Goal: Information Seeking & Learning: Learn about a topic

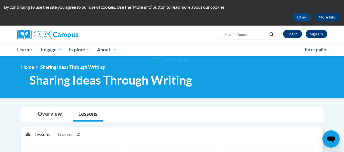
scroll to position [15, 0]
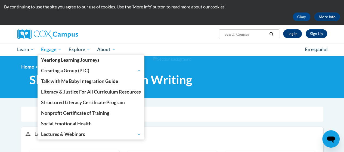
click at [48, 48] on span "Engage" at bounding box center [51, 49] width 20 height 7
click at [48, 50] on span "Engage" at bounding box center [51, 49] width 20 height 7
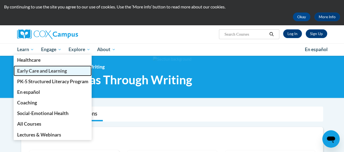
click at [24, 70] on span "Early Care and Learning" at bounding box center [42, 71] width 50 height 6
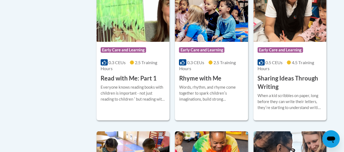
scroll to position [715, 0]
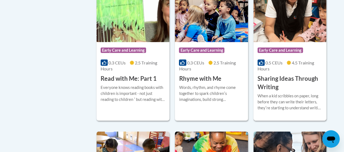
click at [274, 82] on h3 "Sharing Ideas Through Writing" at bounding box center [290, 83] width 65 height 17
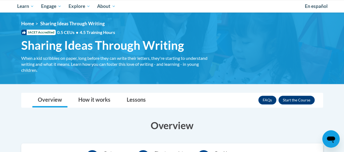
scroll to position [57, 0]
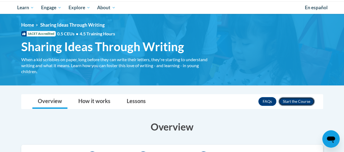
click at [292, 100] on button "Enroll" at bounding box center [297, 101] width 36 height 9
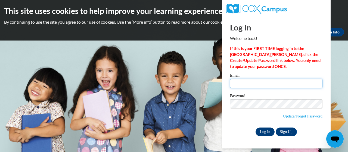
type input "[PERSON_NAME][EMAIL_ADDRESS][PERSON_NAME][PERSON_NAME][DOMAIN_NAME]"
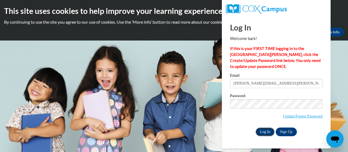
click at [263, 131] on input "Log In" at bounding box center [265, 132] width 19 height 9
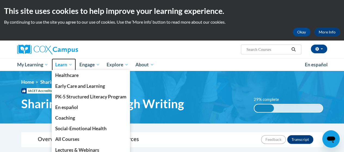
click at [64, 64] on span "Learn" at bounding box center [63, 64] width 17 height 7
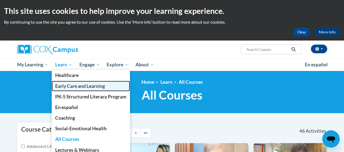
click at [103, 85] on span "Early Care and Learning" at bounding box center [80, 86] width 50 height 6
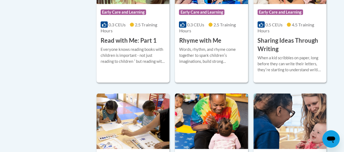
scroll to position [753, 0]
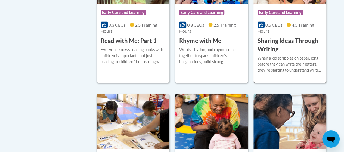
click at [274, 44] on h3 "Sharing Ideas Through Writing" at bounding box center [290, 45] width 65 height 17
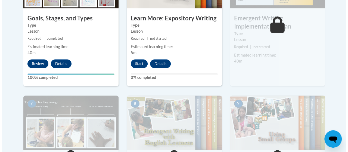
scroll to position [384, 0]
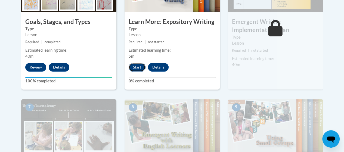
click at [137, 71] on button "Start" at bounding box center [137, 67] width 17 height 9
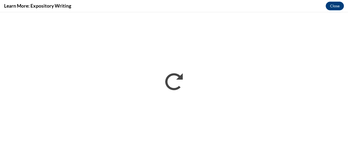
scroll to position [0, 0]
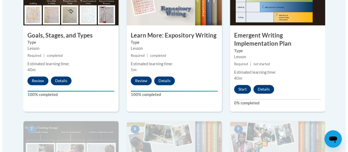
scroll to position [371, 0]
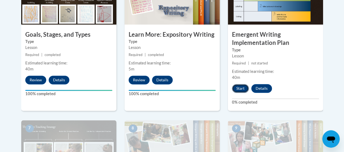
click at [238, 87] on button "Start" at bounding box center [240, 88] width 17 height 9
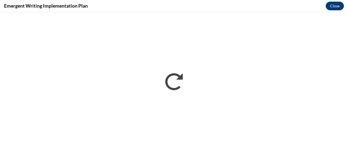
scroll to position [0, 0]
